Goal: Check status

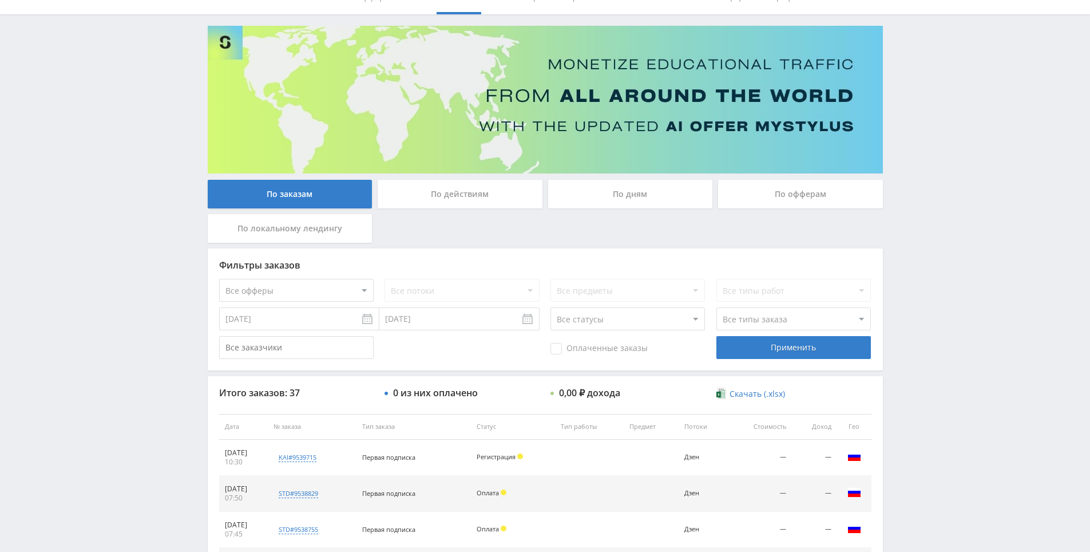
drag, startPoint x: 963, startPoint y: 314, endPoint x: 960, endPoint y: 353, distance: 39.0
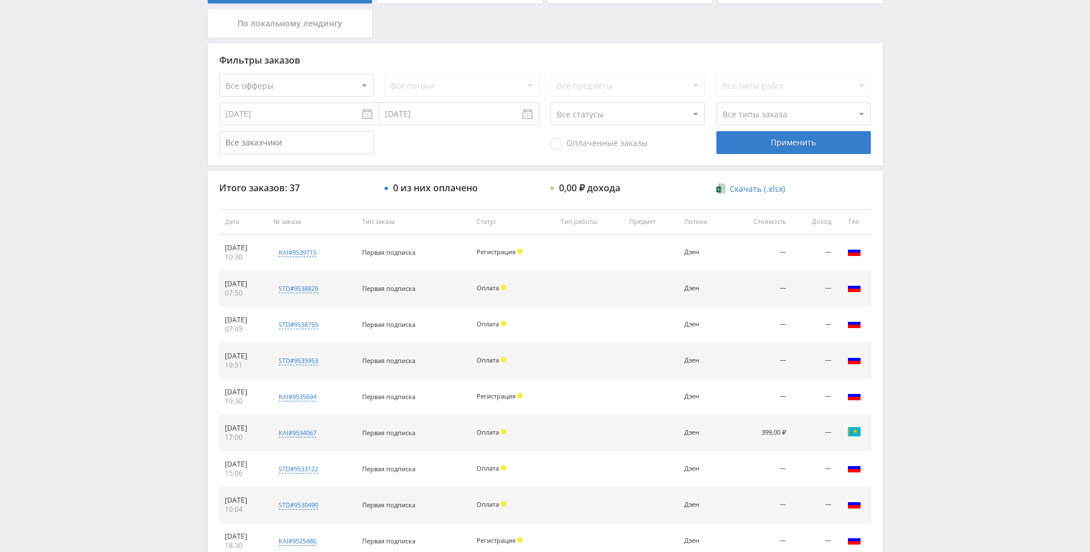
drag, startPoint x: 941, startPoint y: 359, endPoint x: 923, endPoint y: 359, distance: 18.9
drag, startPoint x: 1003, startPoint y: 74, endPoint x: 924, endPoint y: 46, distance: 83.6
click at [998, 72] on div "Telegram-канал Инструменты База знаний Ваш менеджер: [PERSON_NAME] Online @edug…" at bounding box center [545, 220] width 1090 height 961
